Goal: Navigation & Orientation: Find specific page/section

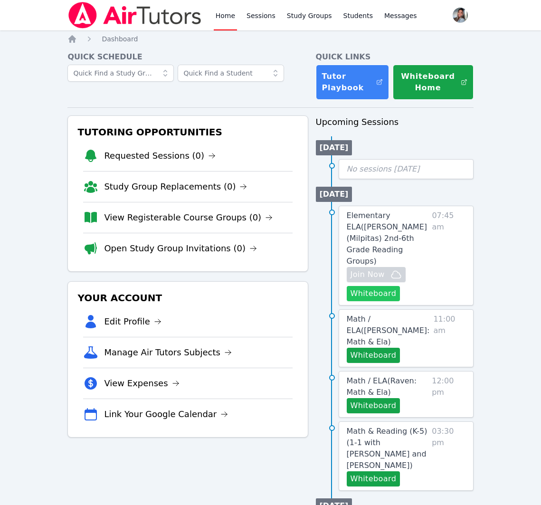
click at [362, 286] on button "Whiteboard" at bounding box center [374, 293] width 54 height 15
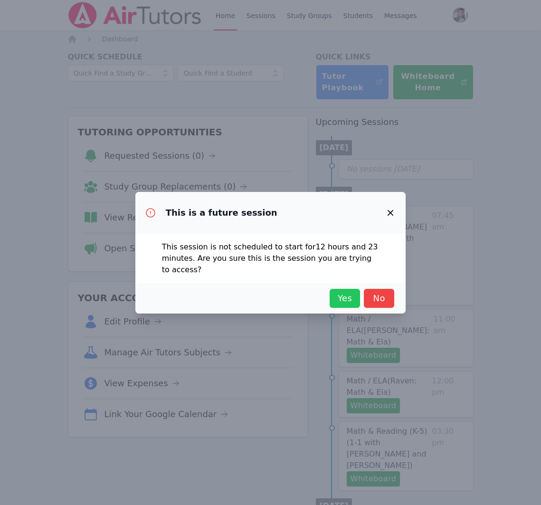
click at [356, 302] on button "Yes" at bounding box center [345, 298] width 30 height 19
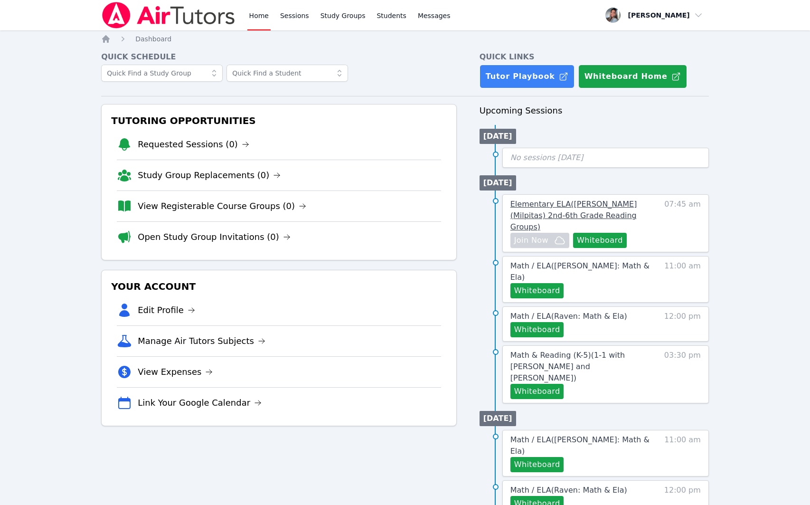
click at [541, 205] on span "Elementary ELA ( [PERSON_NAME] (Milpitas) 2nd-6th Grade Reading Groups )" at bounding box center [574, 216] width 127 height 32
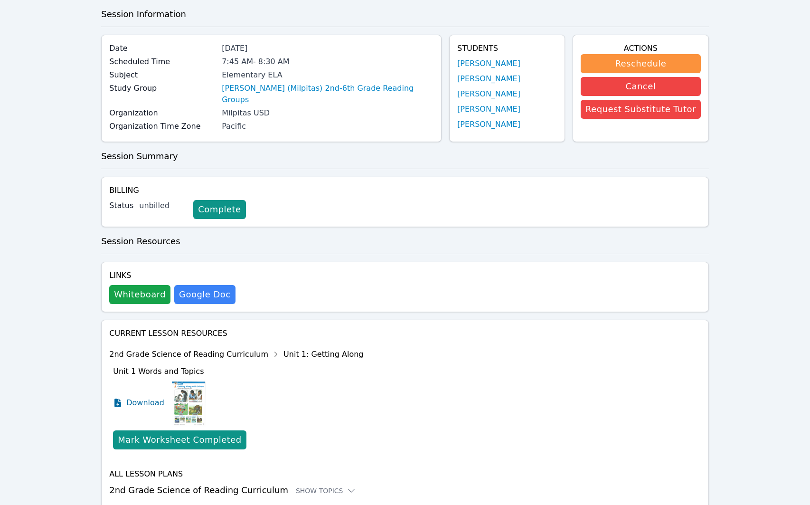
scroll to position [76, 0]
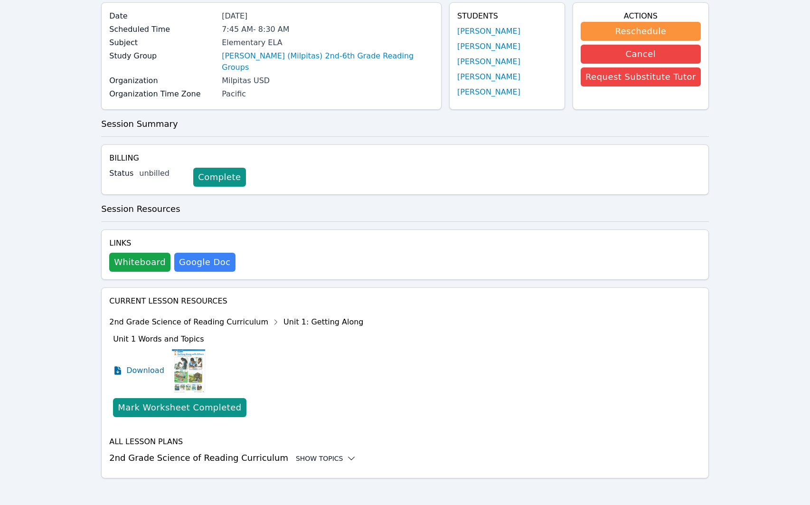
click at [308, 455] on div "Show Topics" at bounding box center [326, 459] width 61 height 10
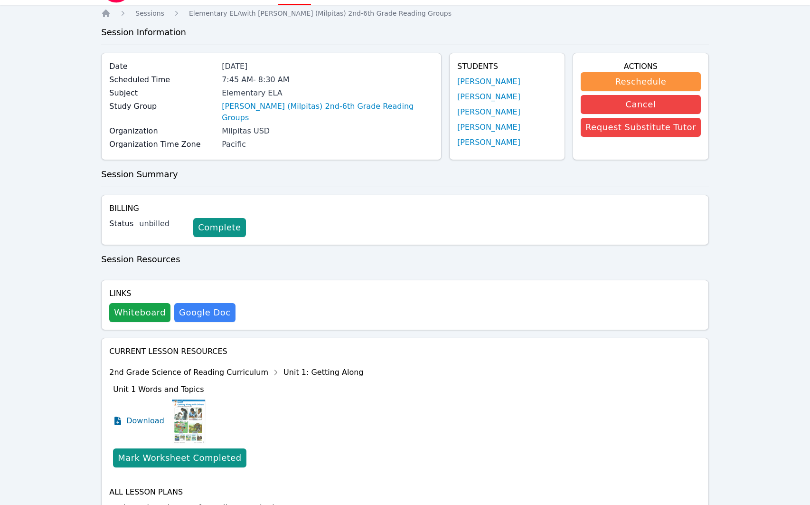
scroll to position [0, 0]
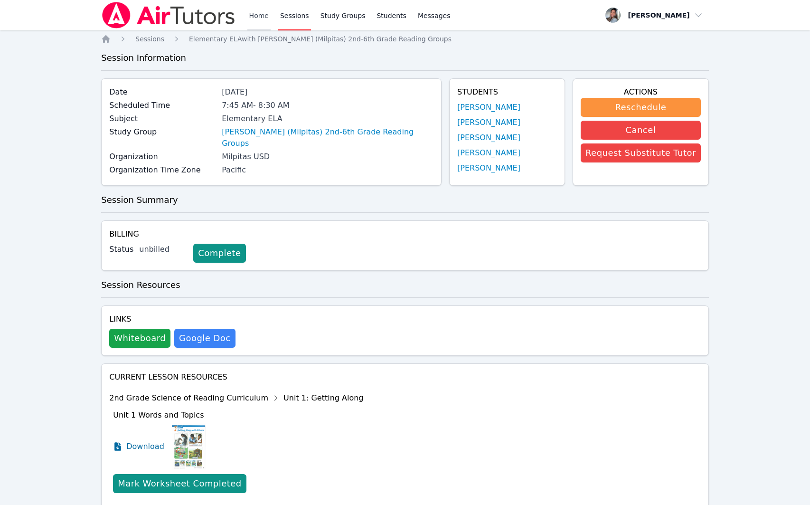
click at [257, 18] on link "Home" at bounding box center [258, 15] width 23 height 30
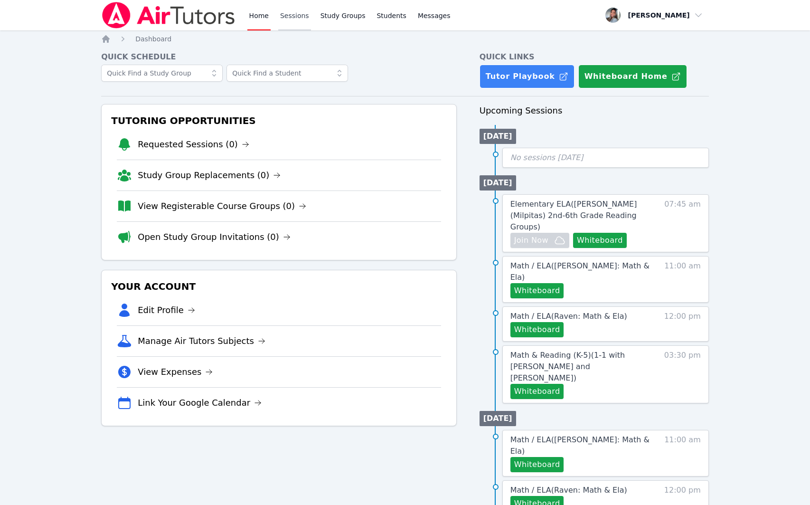
click at [285, 20] on link "Sessions" at bounding box center [294, 15] width 33 height 30
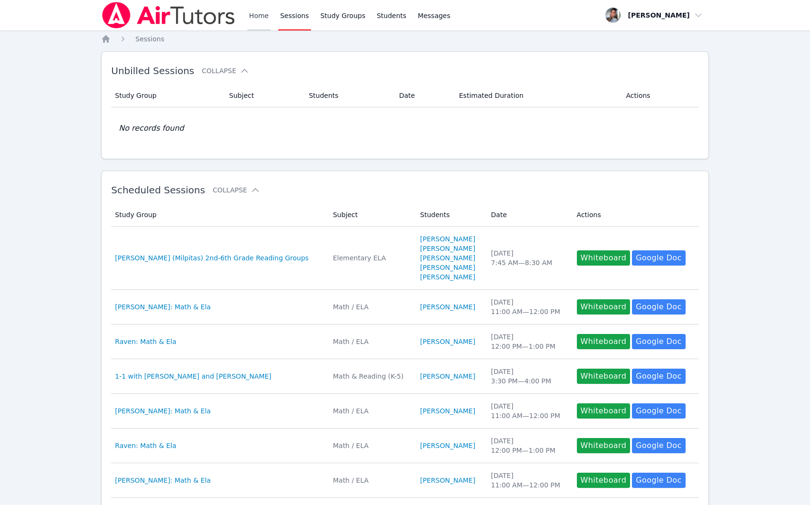
click at [257, 14] on link "Home" at bounding box center [258, 15] width 23 height 30
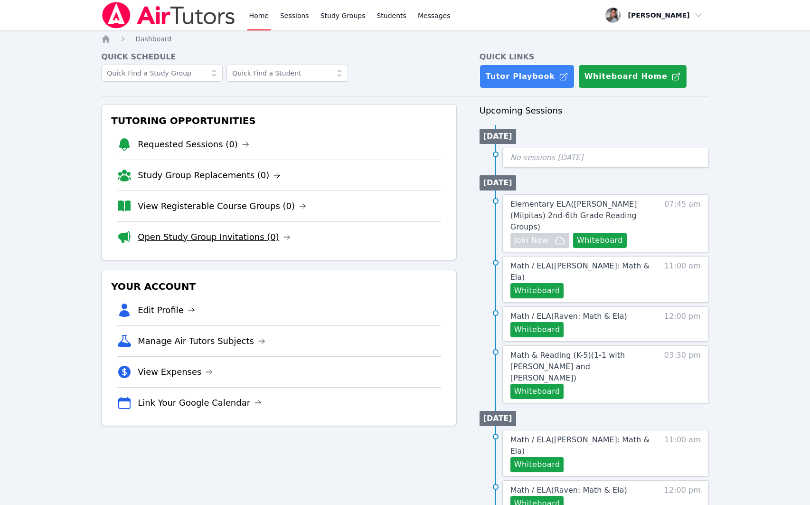
click at [236, 242] on link "Open Study Group Invitations (0)" at bounding box center [214, 236] width 153 height 13
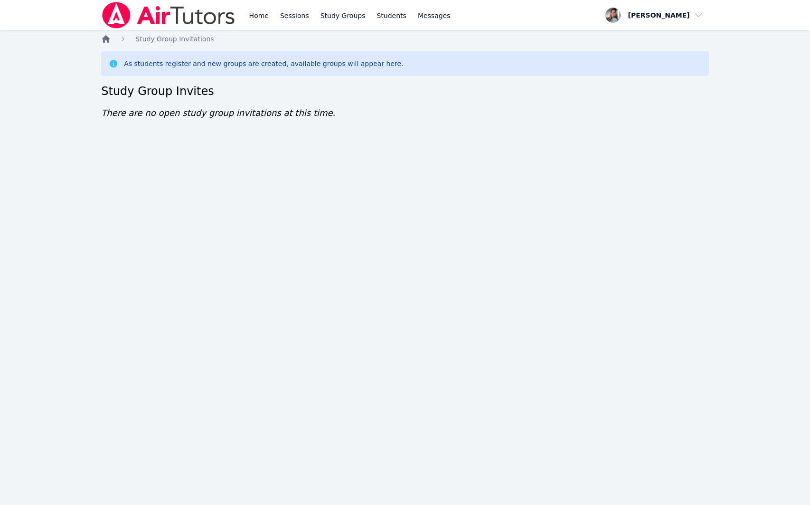
click at [105, 41] on icon "Breadcrumb" at bounding box center [106, 39] width 10 height 10
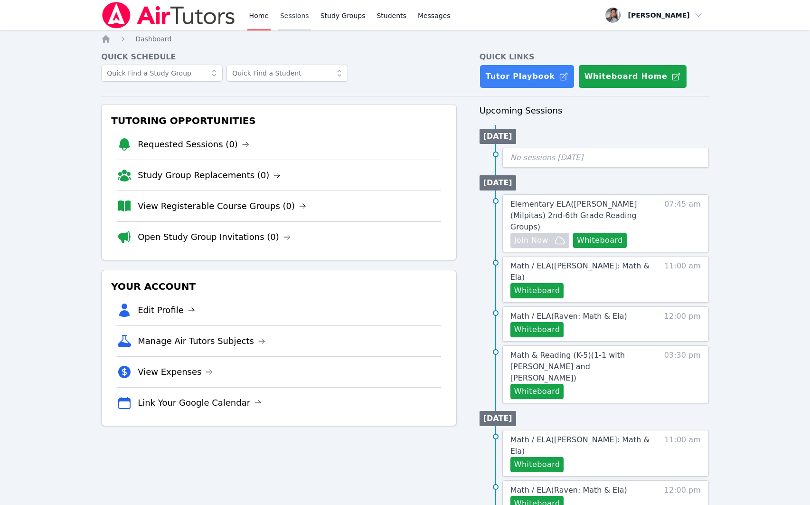
click at [285, 19] on link "Sessions" at bounding box center [294, 15] width 33 height 30
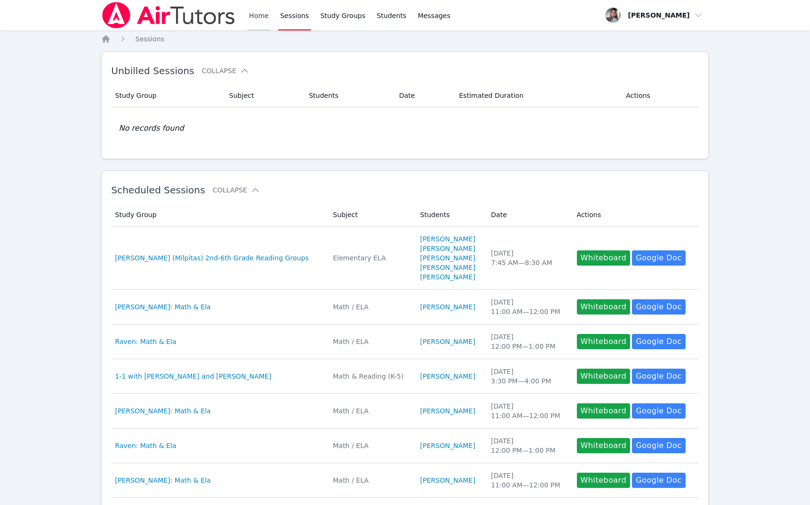
click at [254, 9] on link "Home" at bounding box center [258, 15] width 23 height 30
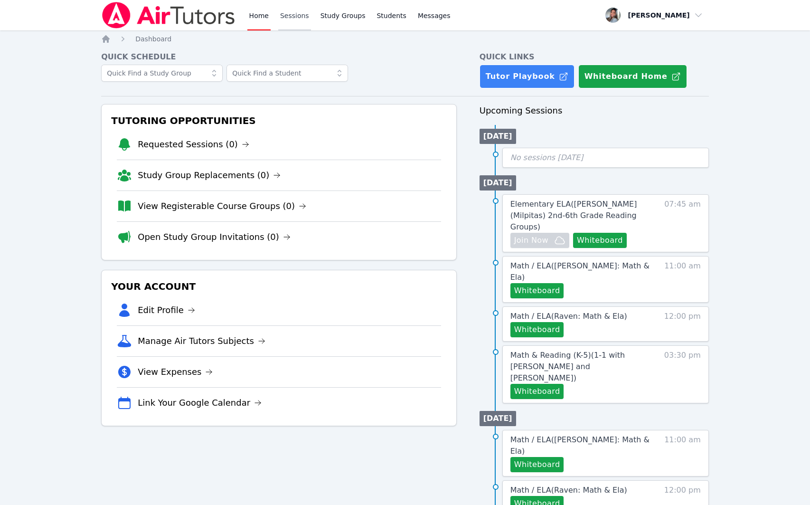
click at [295, 18] on link "Sessions" at bounding box center [294, 15] width 33 height 30
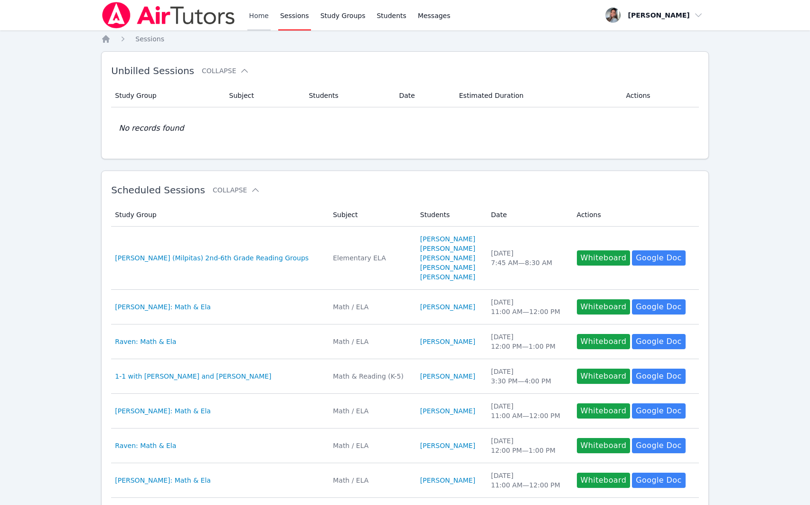
click at [254, 22] on link "Home" at bounding box center [258, 15] width 23 height 30
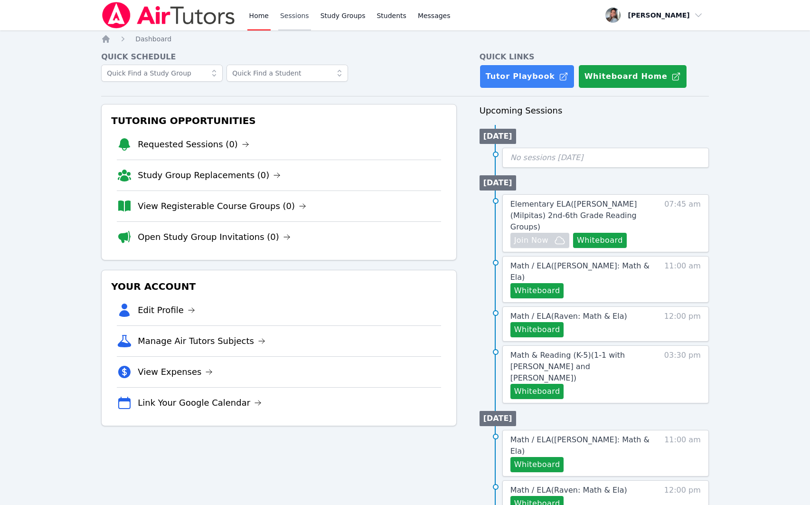
click at [296, 14] on link "Sessions" at bounding box center [294, 15] width 33 height 30
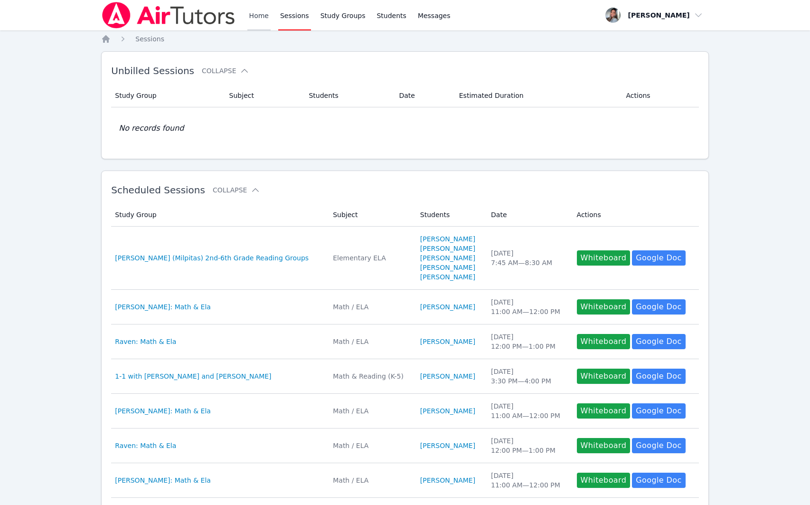
click at [252, 14] on link "Home" at bounding box center [258, 15] width 23 height 30
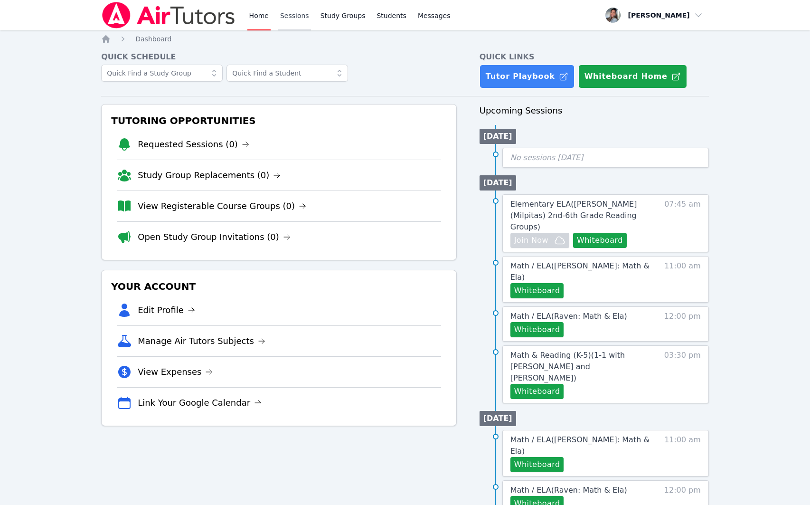
click at [294, 12] on link "Sessions" at bounding box center [294, 15] width 33 height 30
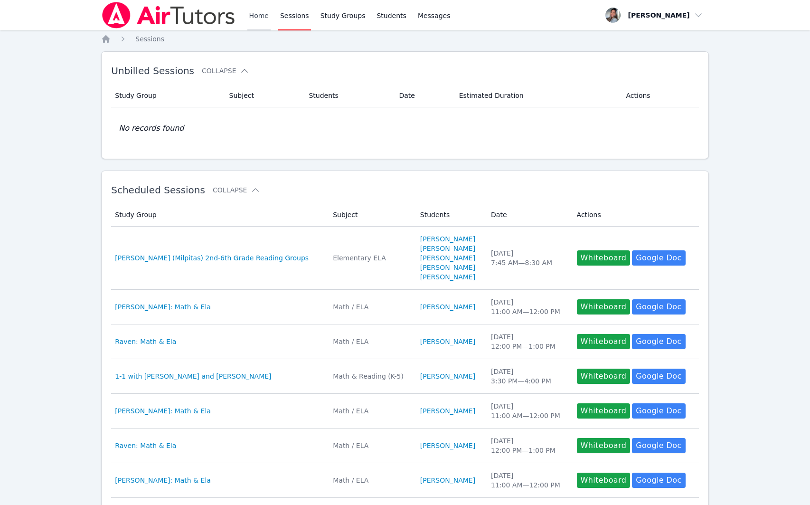
click at [261, 13] on link "Home" at bounding box center [258, 15] width 23 height 30
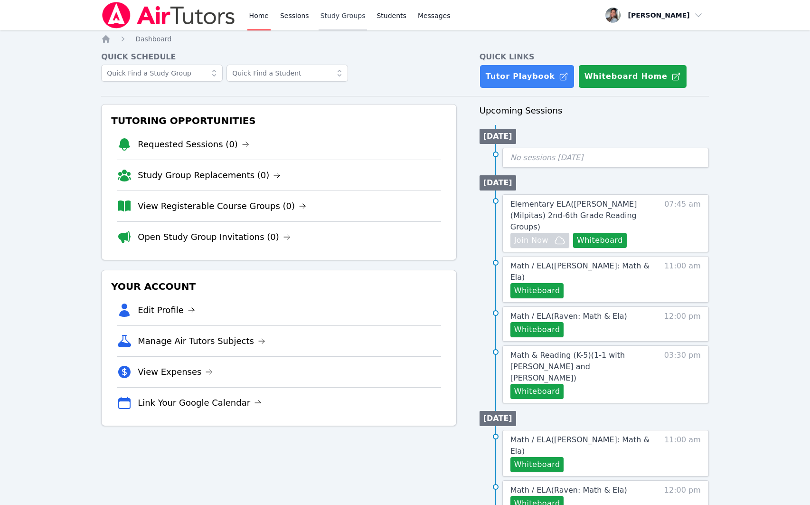
click at [349, 11] on link "Study Groups" at bounding box center [343, 15] width 49 height 30
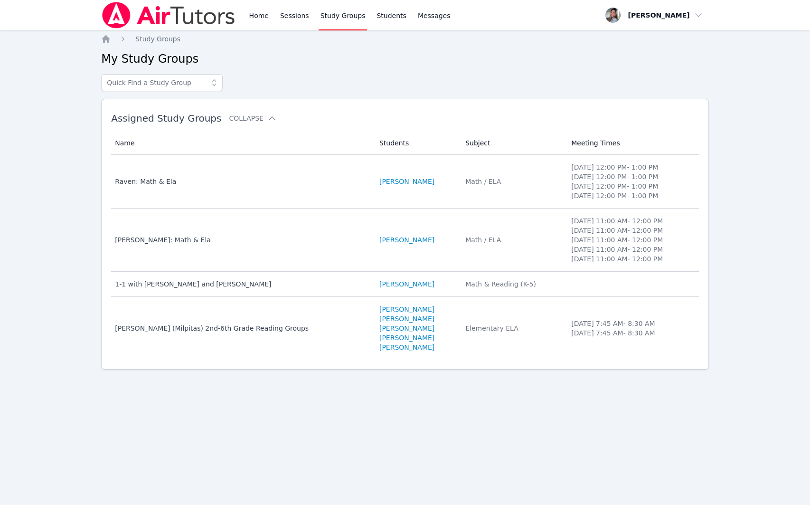
click at [246, 14] on div "Home Sessions Study Groups Students Messages" at bounding box center [276, 15] width 351 height 30
click at [254, 14] on link "Home" at bounding box center [258, 15] width 23 height 30
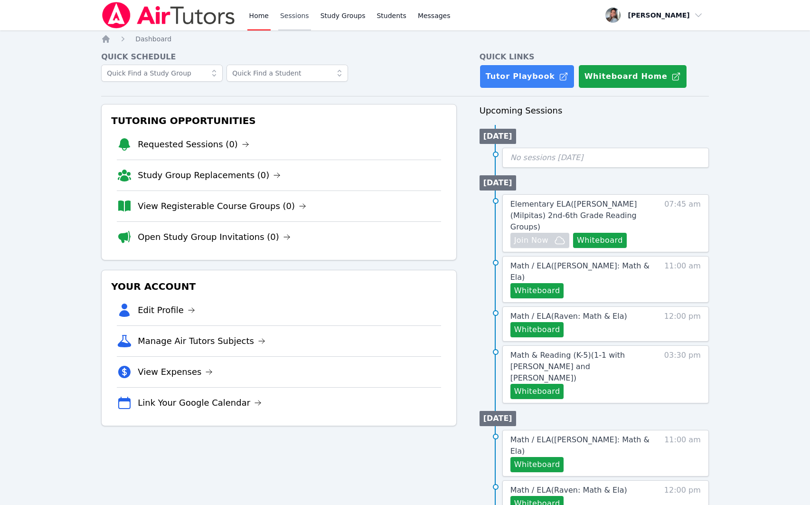
click at [284, 16] on link "Sessions" at bounding box center [294, 15] width 33 height 30
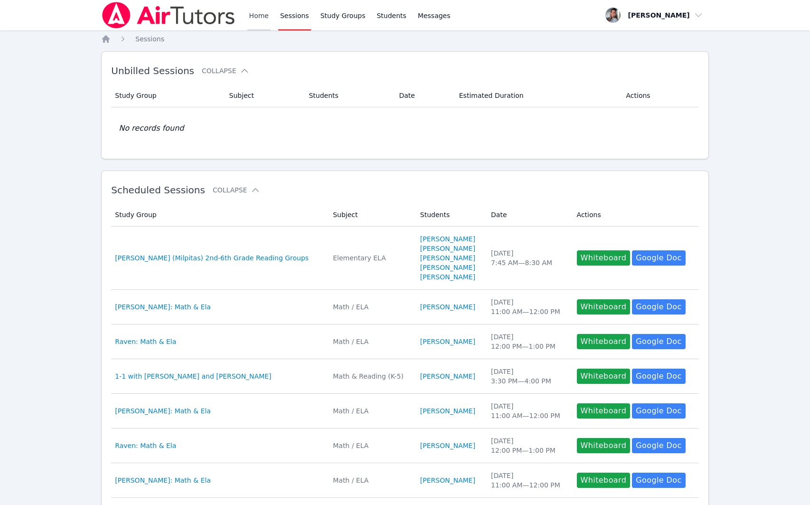
click at [256, 15] on link "Home" at bounding box center [258, 15] width 23 height 30
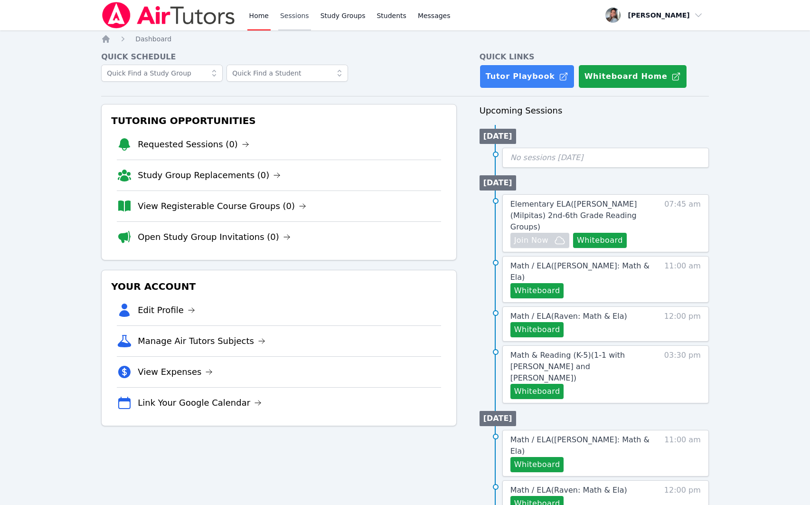
click at [289, 15] on link "Sessions" at bounding box center [294, 15] width 33 height 30
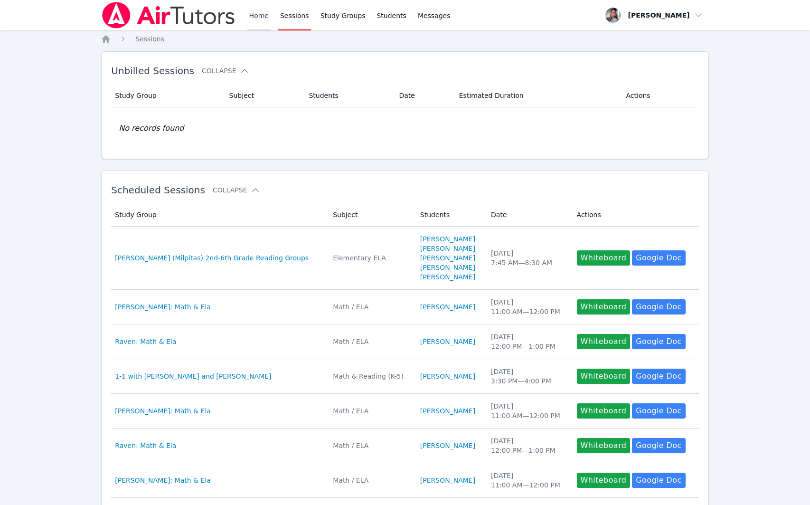
click at [267, 16] on link "Home" at bounding box center [258, 15] width 23 height 30
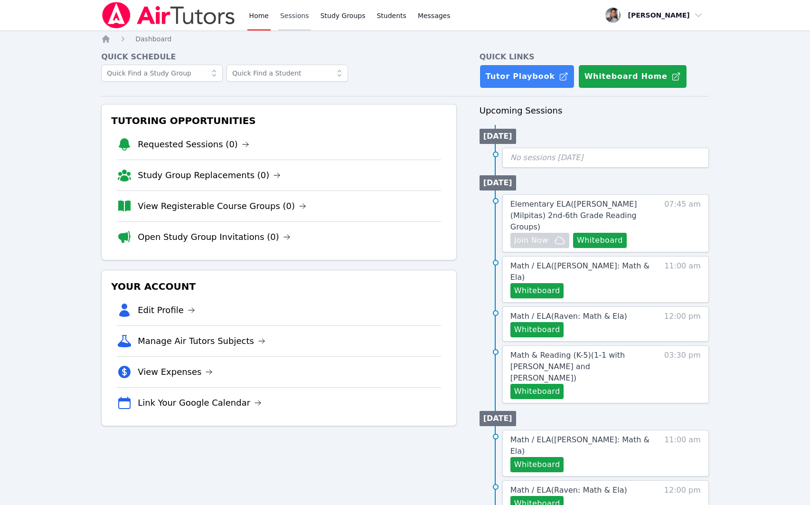
click at [304, 20] on link "Sessions" at bounding box center [294, 15] width 33 height 30
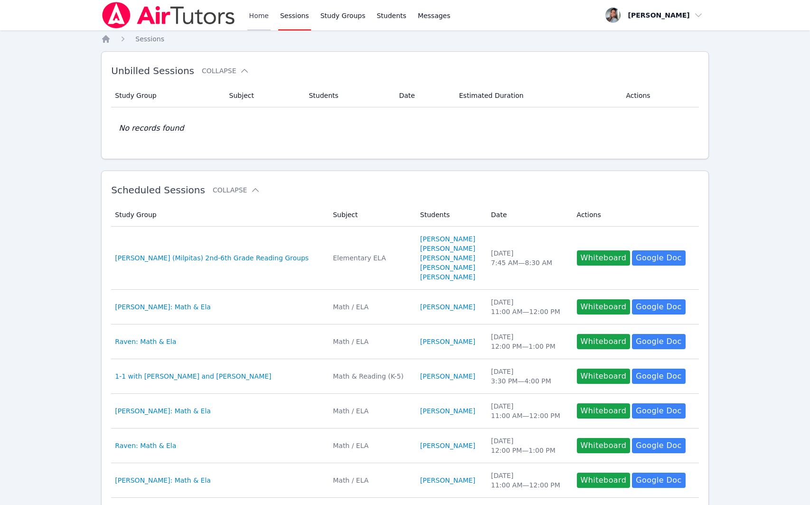
click at [261, 15] on link "Home" at bounding box center [258, 15] width 23 height 30
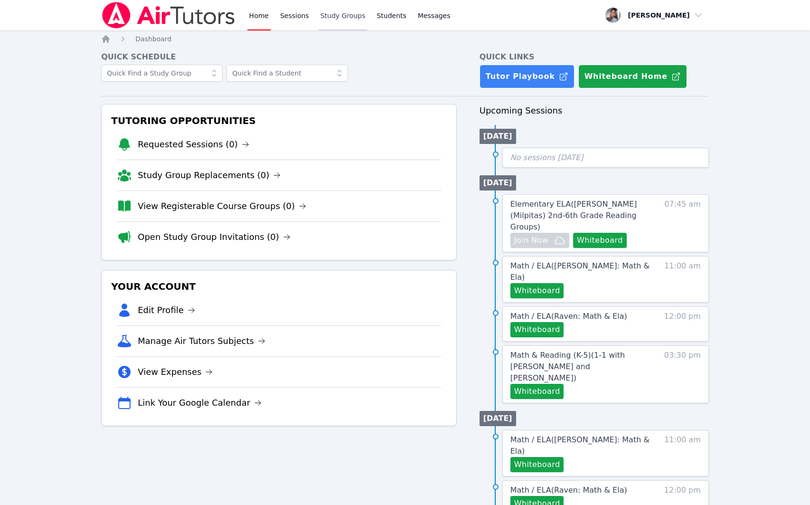
click at [334, 19] on link "Study Groups" at bounding box center [343, 15] width 49 height 30
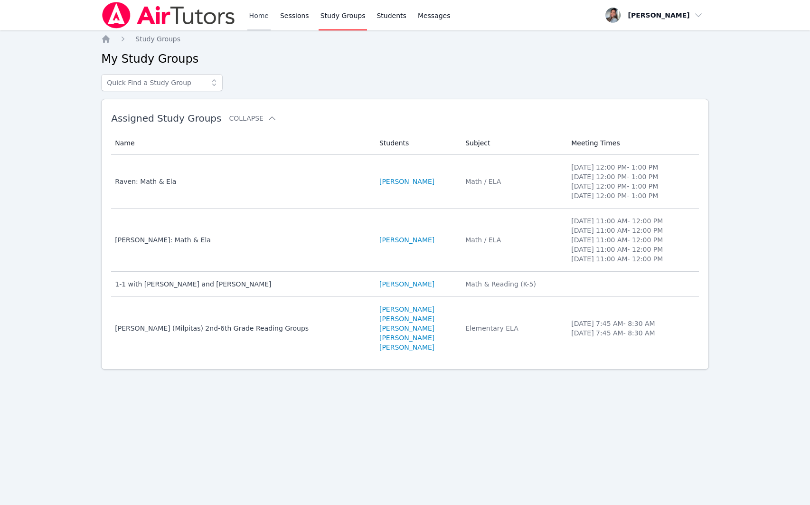
click at [252, 16] on link "Home" at bounding box center [258, 15] width 23 height 30
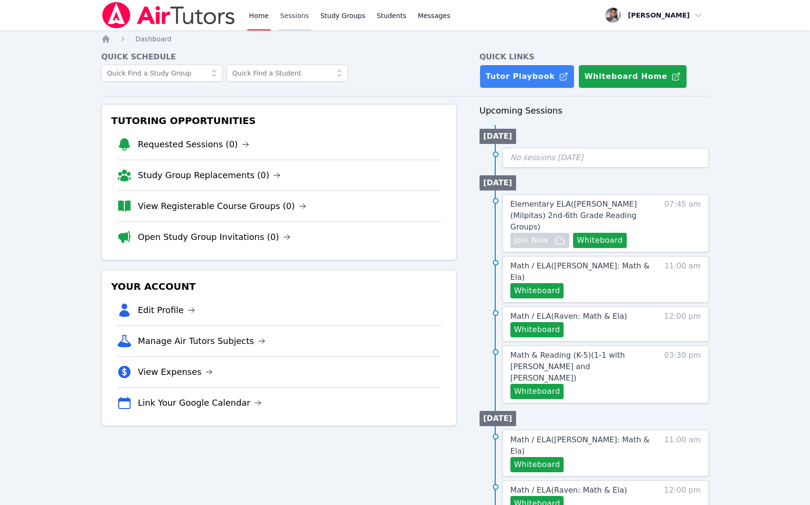
click at [301, 13] on link "Sessions" at bounding box center [294, 15] width 33 height 30
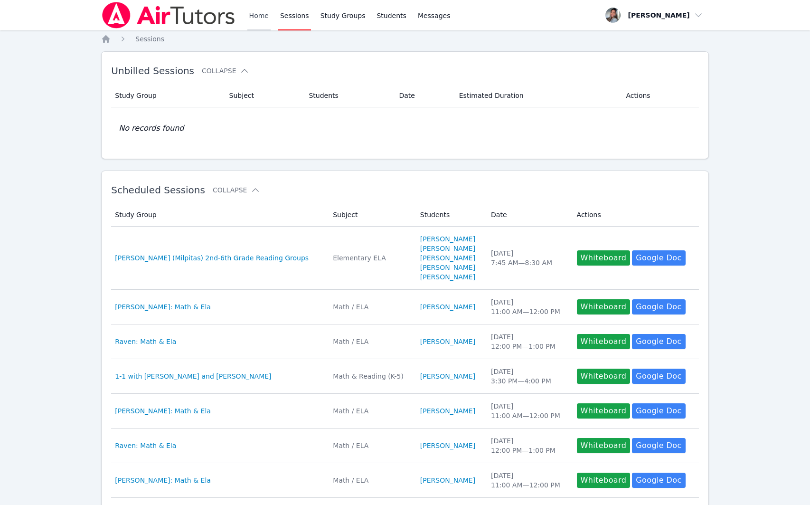
click at [262, 16] on link "Home" at bounding box center [258, 15] width 23 height 30
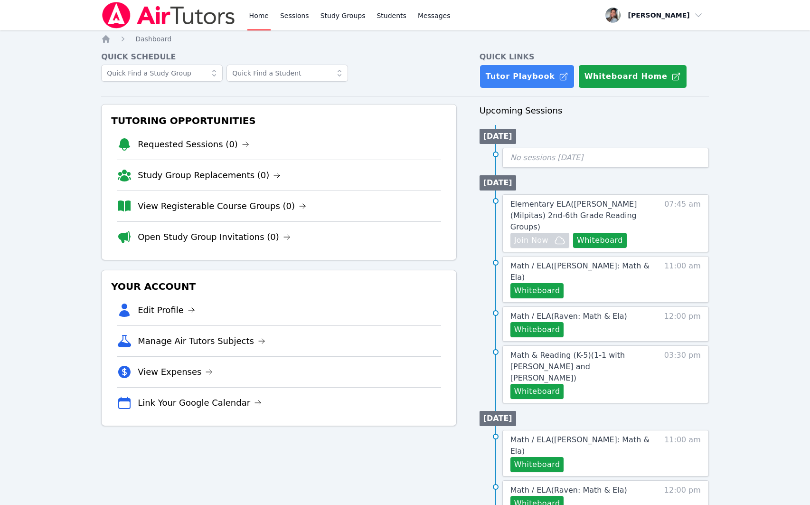
click at [541, 169] on div "Home Sessions Study Groups Students Messages Open user menu [PERSON_NAME] Open …" at bounding box center [405, 398] width 810 height 797
drag, startPoint x: 441, startPoint y: 503, endPoint x: 441, endPoint y: 545, distance: 42.3
click at [441, 504] on html "Home Sessions Study Groups Students Messages Open user menu [PERSON_NAME] Open …" at bounding box center [405, 252] width 810 height 505
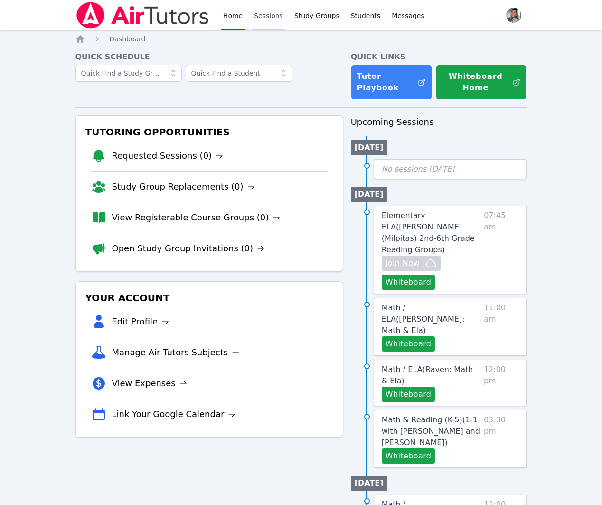
click at [269, 17] on link "Sessions" at bounding box center [268, 15] width 33 height 30
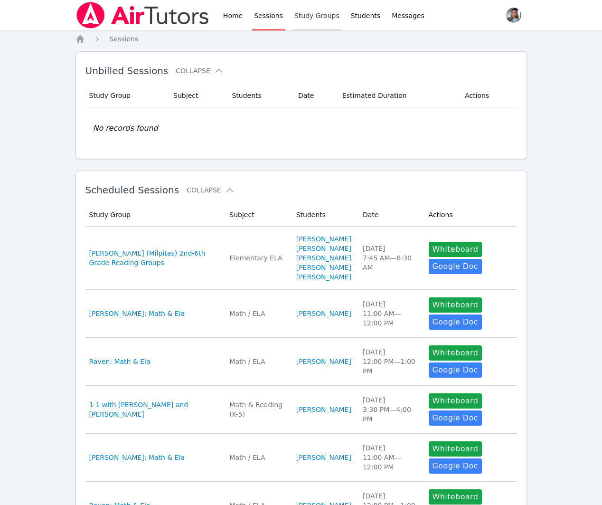
click at [308, 14] on link "Study Groups" at bounding box center [317, 15] width 49 height 30
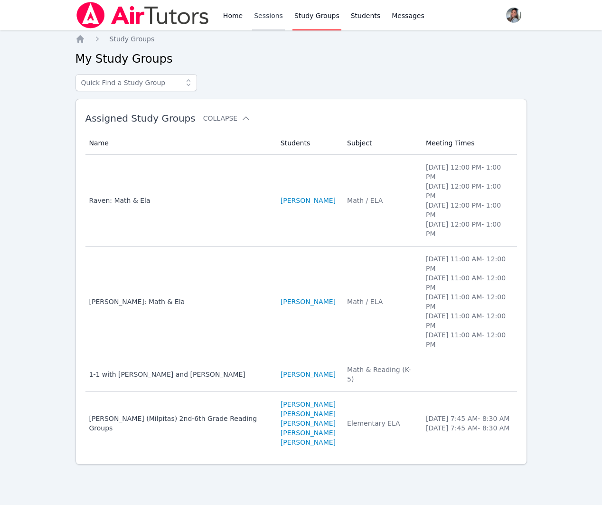
click at [267, 15] on link "Sessions" at bounding box center [268, 15] width 33 height 30
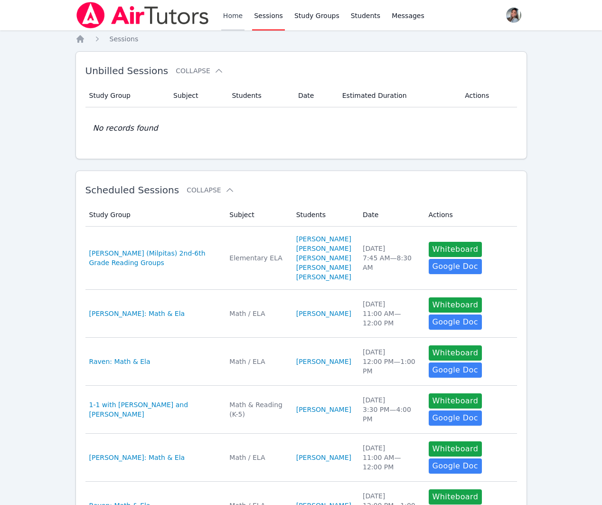
click at [228, 16] on link "Home" at bounding box center [232, 15] width 23 height 30
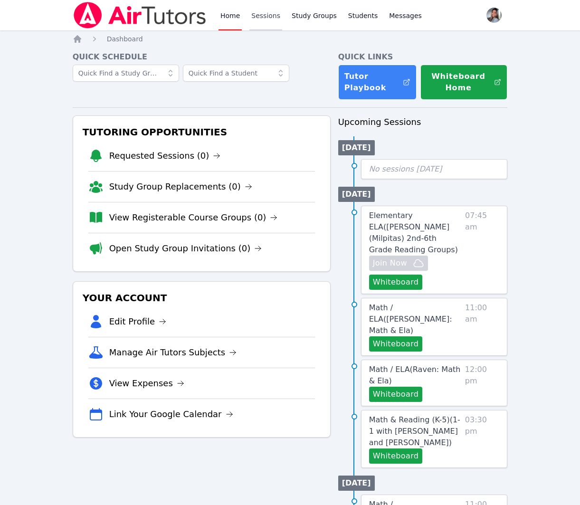
click at [263, 17] on link "Sessions" at bounding box center [265, 15] width 33 height 30
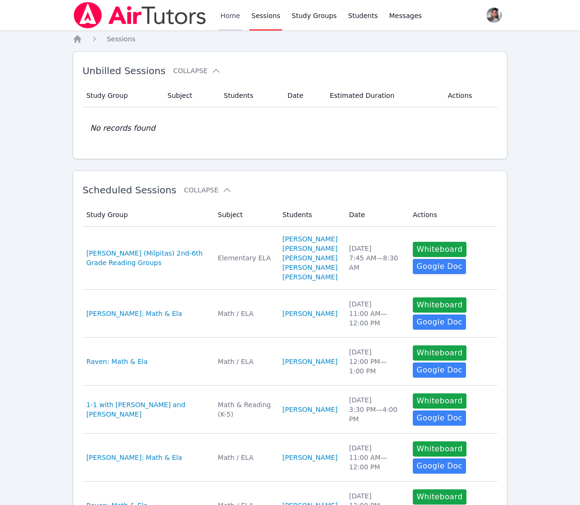
click at [233, 11] on link "Home" at bounding box center [230, 15] width 23 height 30
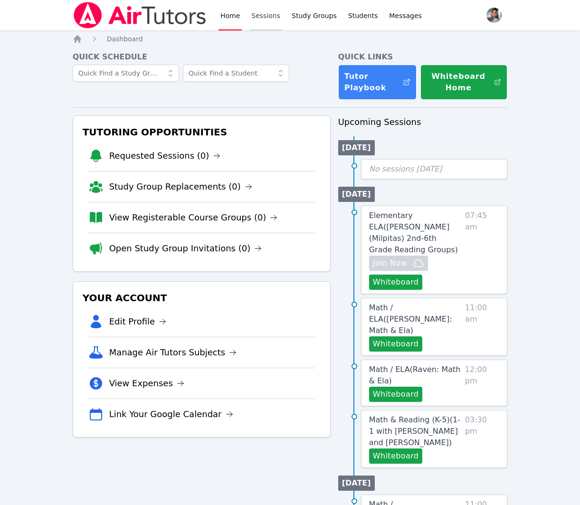
drag, startPoint x: 266, startPoint y: 19, endPoint x: 271, endPoint y: 18, distance: 4.8
click at [266, 19] on link "Sessions" at bounding box center [265, 15] width 33 height 30
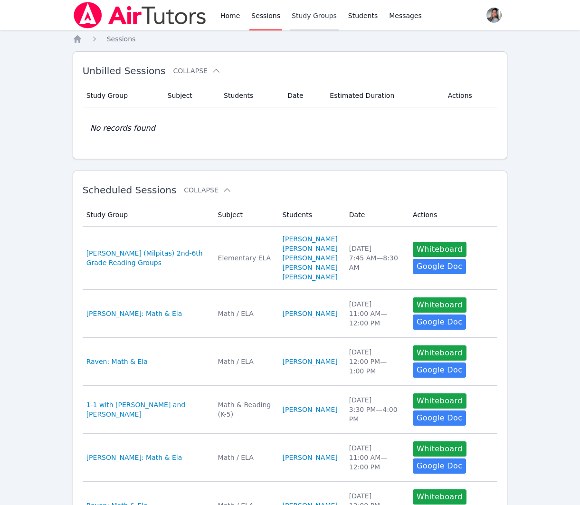
click at [318, 17] on link "Study Groups" at bounding box center [314, 15] width 49 height 30
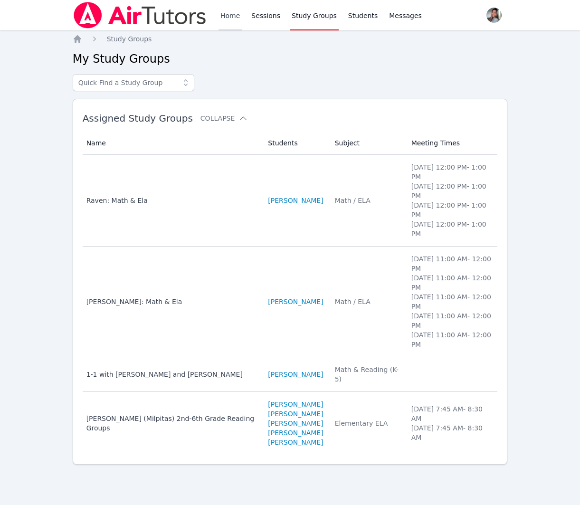
click at [228, 17] on link "Home" at bounding box center [230, 15] width 23 height 30
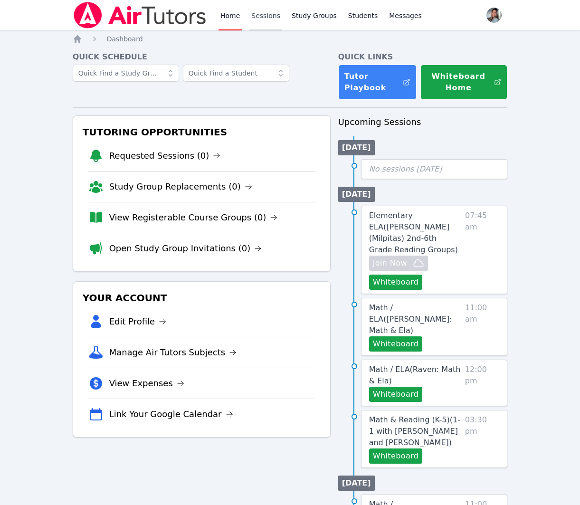
click at [273, 16] on link "Sessions" at bounding box center [265, 15] width 33 height 30
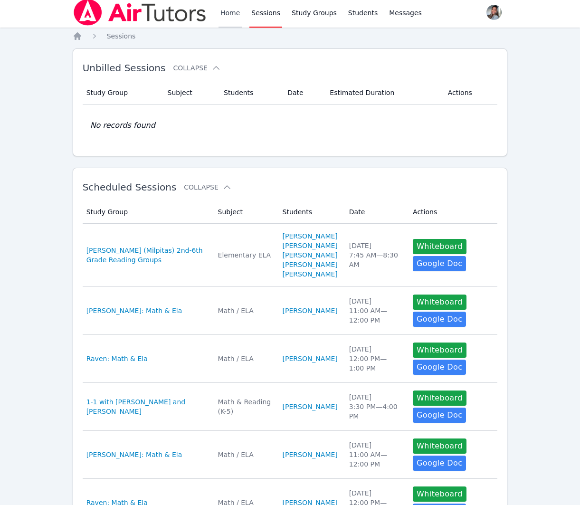
click at [230, 13] on link "Home" at bounding box center [230, 12] width 23 height 30
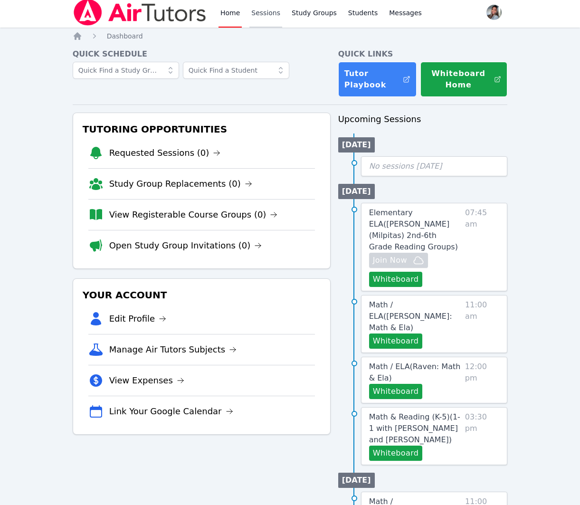
click at [271, 14] on link "Sessions" at bounding box center [265, 12] width 33 height 30
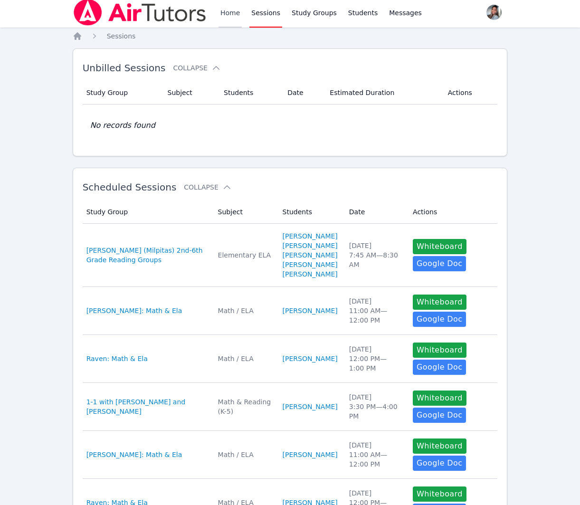
click at [230, 17] on link "Home" at bounding box center [230, 12] width 23 height 30
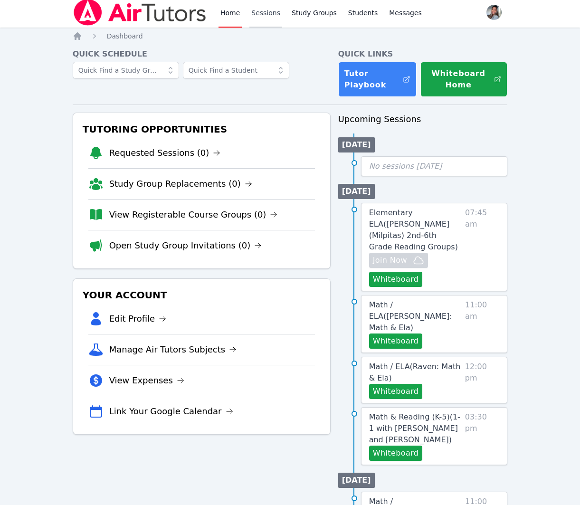
click at [268, 19] on link "Sessions" at bounding box center [265, 12] width 33 height 30
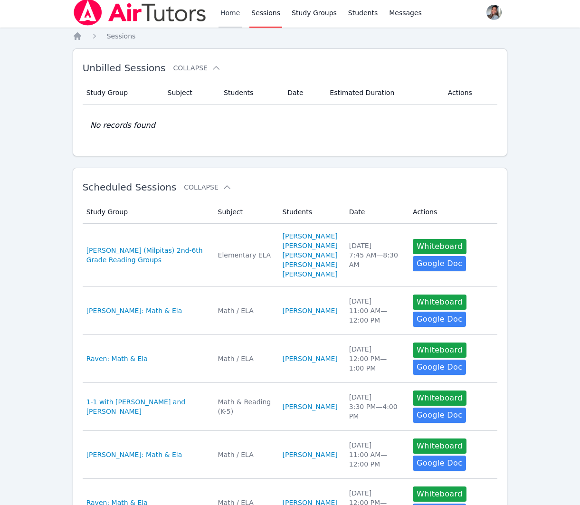
click at [227, 15] on link "Home" at bounding box center [230, 12] width 23 height 30
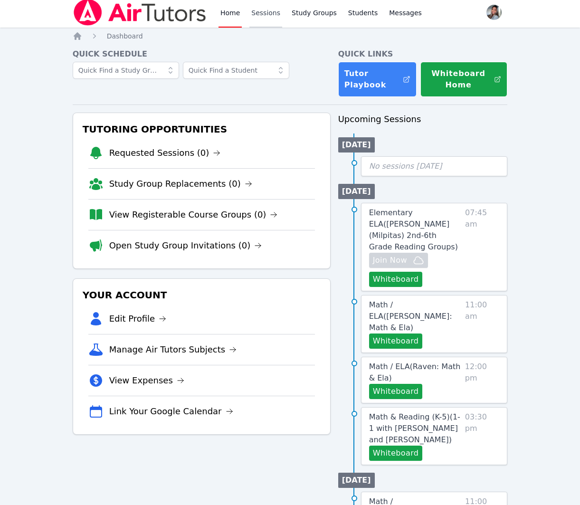
click at [270, 17] on link "Sessions" at bounding box center [265, 12] width 33 height 30
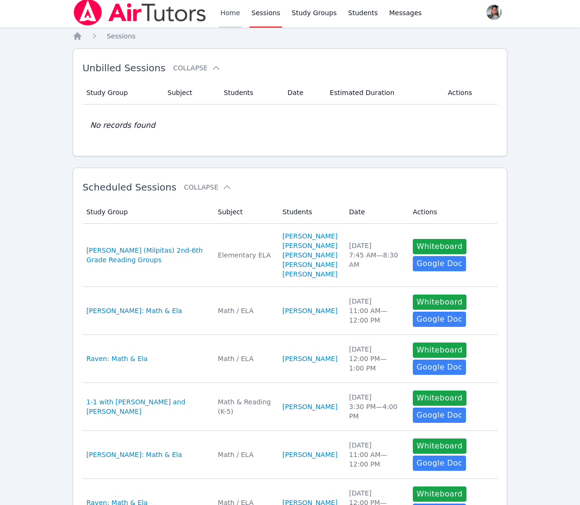
click at [227, 13] on link "Home" at bounding box center [230, 12] width 23 height 30
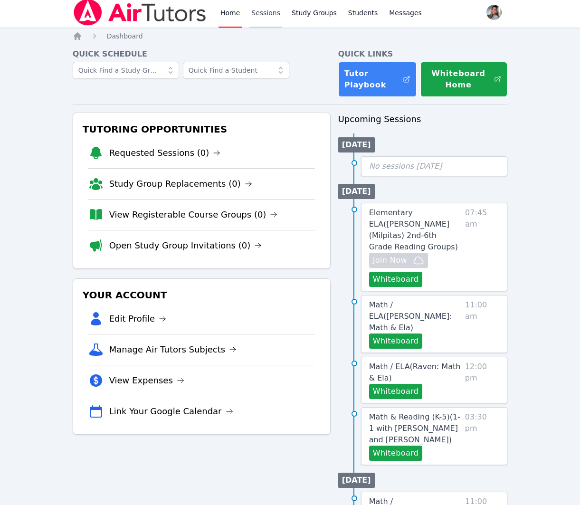
click at [257, 7] on link "Sessions" at bounding box center [265, 12] width 33 height 30
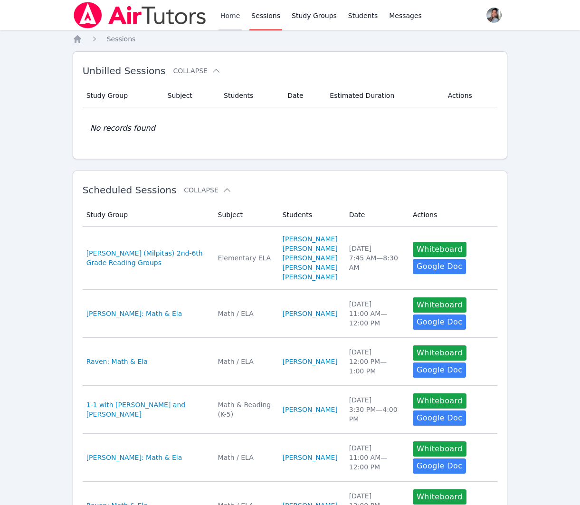
click at [226, 22] on link "Home" at bounding box center [230, 15] width 23 height 30
